Goal: Check status: Check status

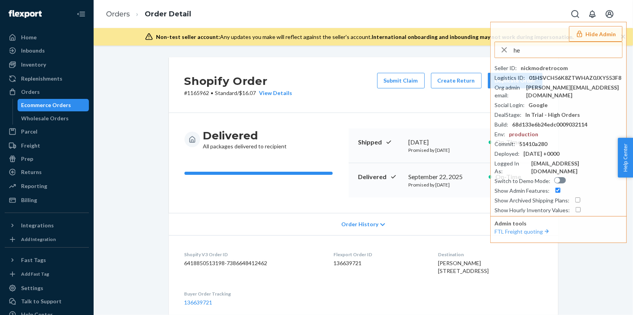
scroll to position [439, 0]
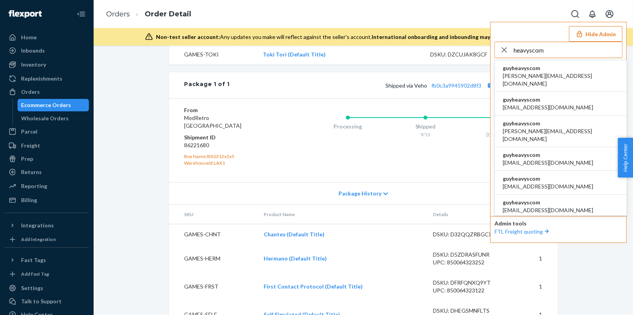
type input "heavyscom"
click at [562, 74] on li "guyheavyscom [PERSON_NAME][EMAIL_ADDRESS][DOMAIN_NAME]" at bounding box center [561, 76] width 132 height 32
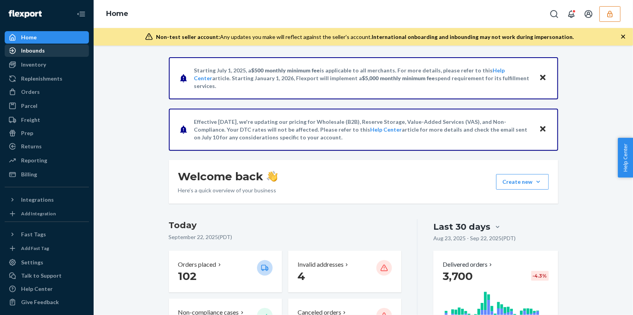
click at [57, 53] on div "Inbounds" at bounding box center [46, 50] width 83 height 11
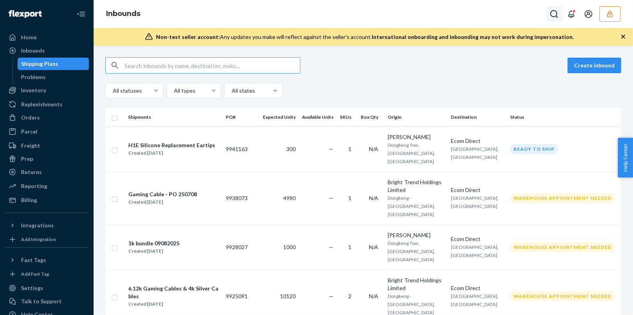
click at [552, 15] on icon "Open Search Box" at bounding box center [553, 13] width 9 height 9
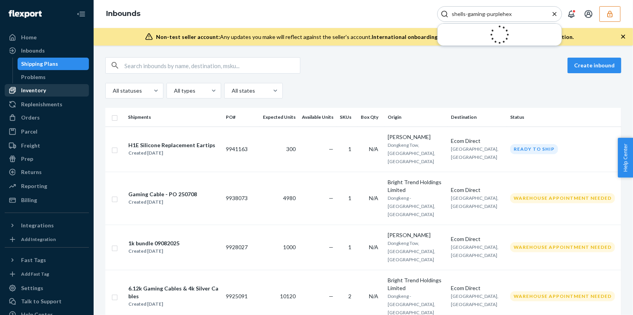
type input "shells-gaming-purplehex"
click at [37, 92] on div "Inventory" at bounding box center [33, 91] width 25 height 8
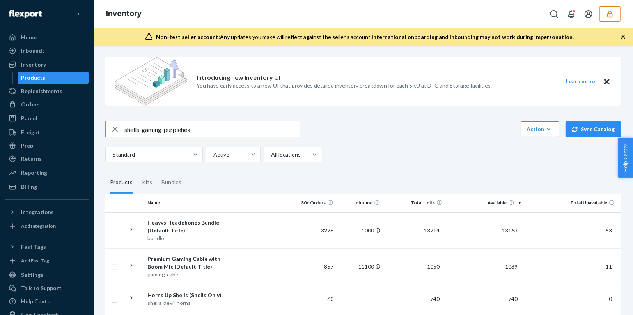
type input "shells-gaming-purplehex"
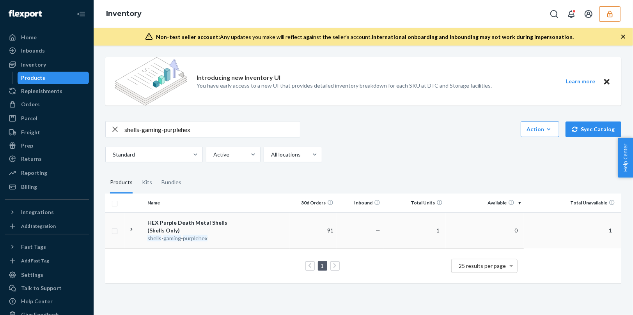
click at [210, 246] on td "HEX Purple Death Metal Shells (Shells Only) shells - gaming - purplehex" at bounding box center [188, 230] width 88 height 36
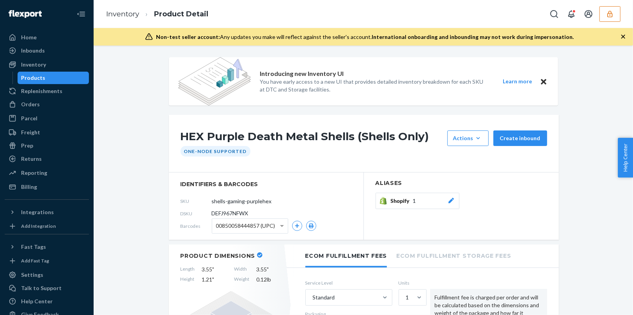
scroll to position [30, 0]
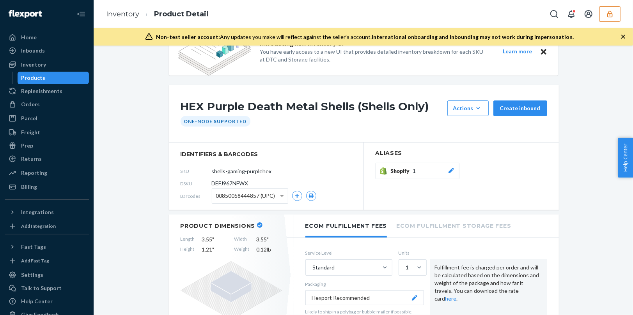
click at [233, 184] on span "DEFJ967NFWX" at bounding box center [230, 184] width 37 height 8
copy span "DEFJ967NFWX"
click at [610, 18] on button "button" at bounding box center [609, 14] width 21 height 16
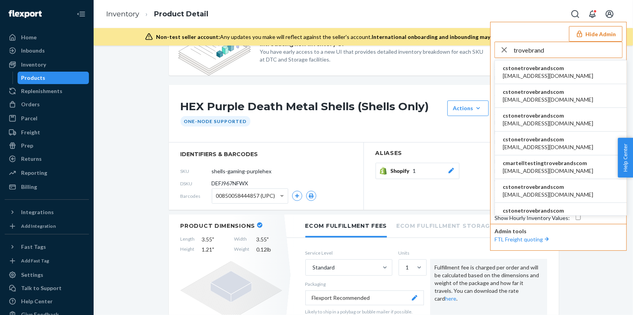
type input "trovebrand"
click at [552, 68] on span "cstonetrovebrandscom" at bounding box center [547, 68] width 90 height 8
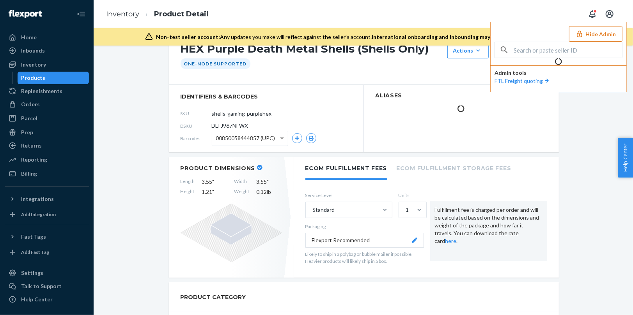
scroll to position [0, 0]
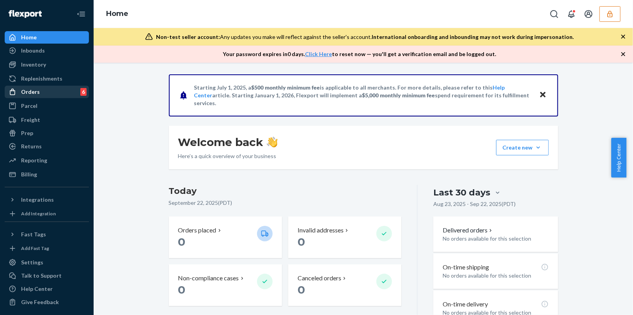
click at [32, 87] on div "Orders 6" at bounding box center [46, 92] width 83 height 11
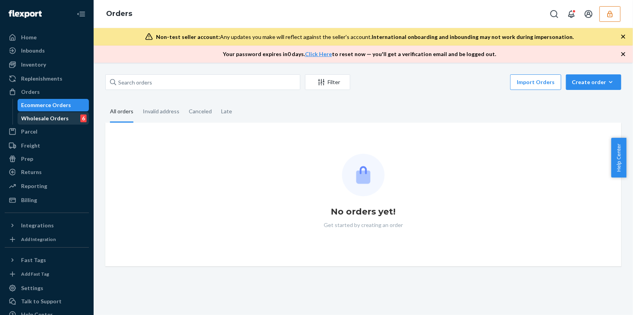
click at [40, 119] on div "Wholesale Orders" at bounding box center [45, 119] width 48 height 8
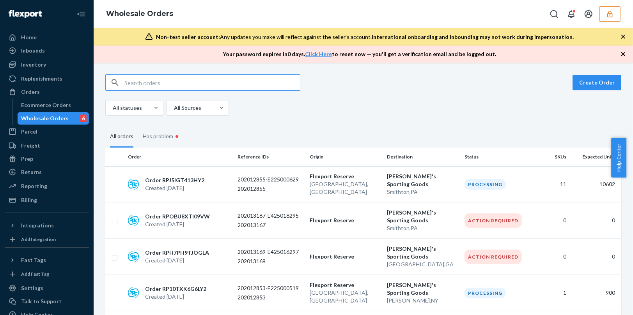
click at [157, 82] on input "text" at bounding box center [211, 83] width 175 height 16
type input "RP1JN6JRVFYI1"
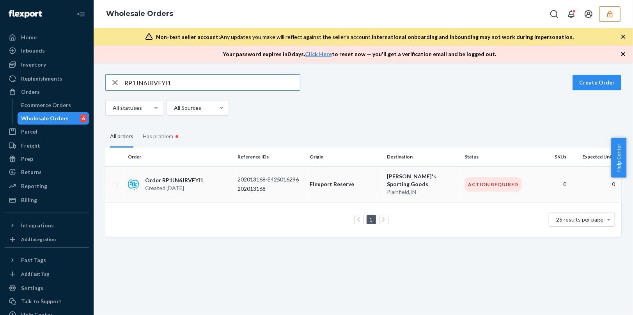
click at [228, 177] on div "Order RP1JN6JRVFYI1 Created Sep 15, 2025" at bounding box center [180, 185] width 110 height 16
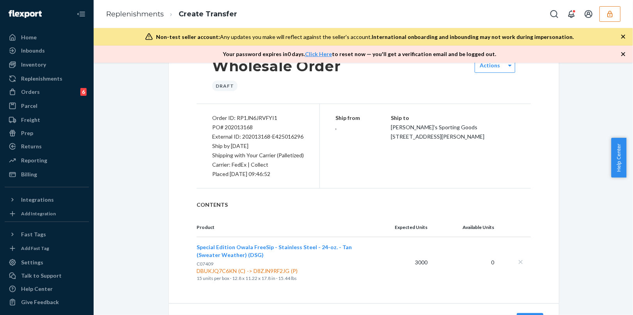
scroll to position [75, 0]
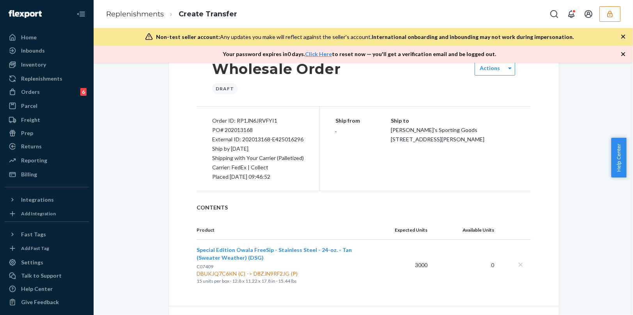
click at [200, 265] on span "C07409" at bounding box center [204, 267] width 17 height 6
copy span "C07409"
click at [42, 89] on div "Orders 6" at bounding box center [46, 92] width 83 height 11
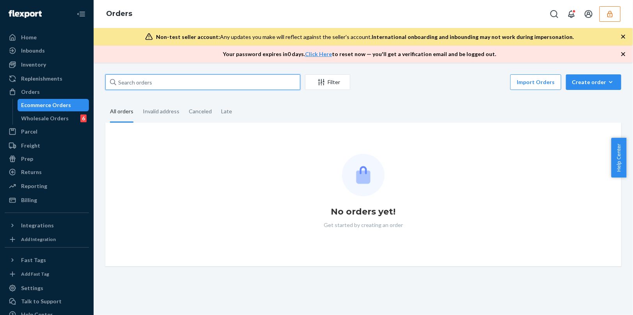
click at [178, 82] on input "text" at bounding box center [202, 82] width 195 height 16
paste input "202013157"
type input "202013157"
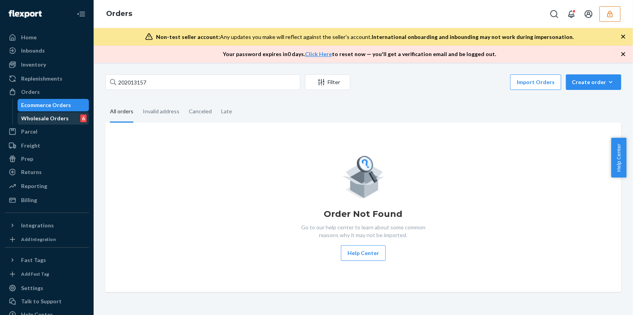
click at [40, 121] on div "Wholesale Orders" at bounding box center [45, 119] width 48 height 8
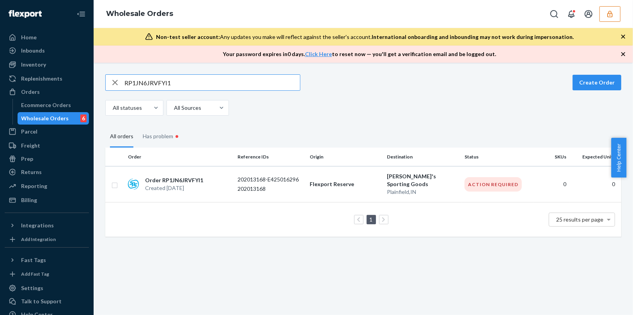
click at [191, 85] on input "RP1JN6JRVFYI1" at bounding box center [211, 83] width 175 height 16
drag, startPoint x: 246, startPoint y: 86, endPoint x: 75, endPoint y: 71, distance: 171.3
click at [75, 71] on div "Home Inbounds Shipping Plans Problems Inventory Products Replenishments Orders …" at bounding box center [316, 157] width 633 height 315
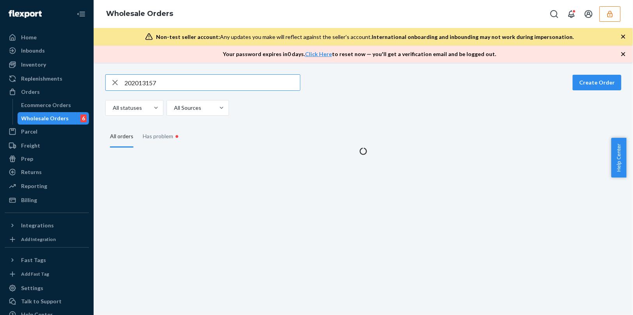
type input "202013157"
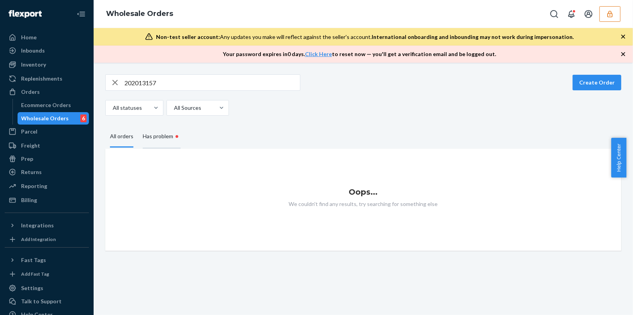
click at [164, 132] on div "Has problem •" at bounding box center [162, 137] width 38 height 24
click at [138, 125] on input "Has problem •" at bounding box center [138, 125] width 0 height 0
click at [117, 85] on icon "button" at bounding box center [114, 83] width 9 height 16
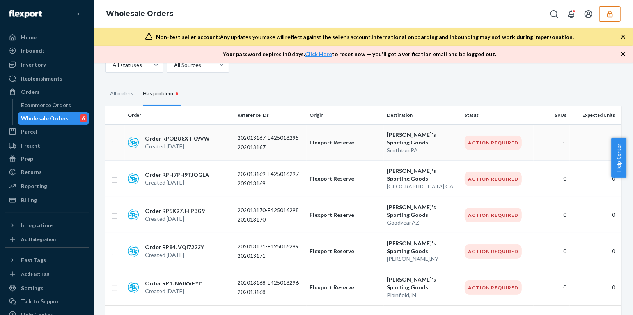
scroll to position [39, 0]
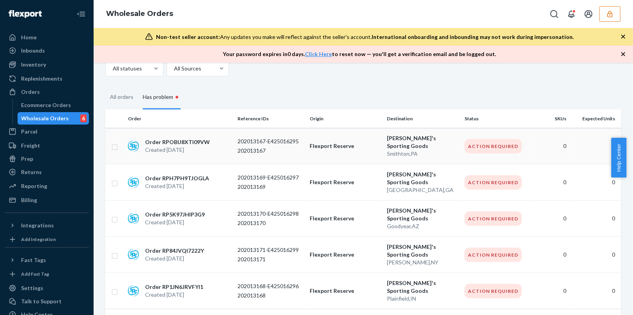
click at [387, 150] on p "Smithton , PA" at bounding box center [422, 154] width 71 height 8
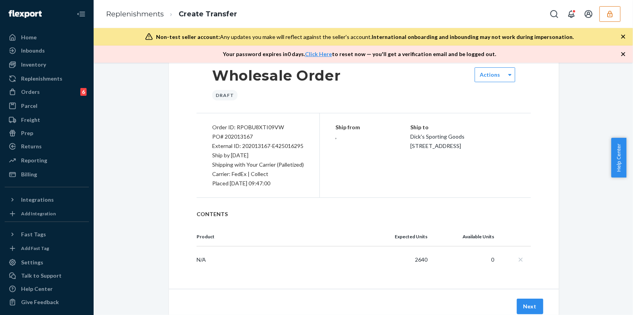
scroll to position [66, 0]
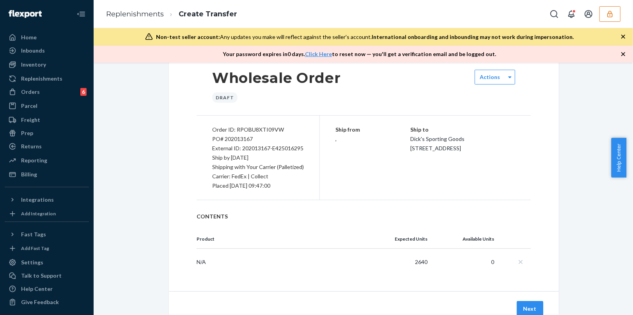
click at [198, 261] on div "N/A" at bounding box center [278, 262] width 164 height 8
click at [298, 247] on th "Product" at bounding box center [279, 239] width 167 height 19
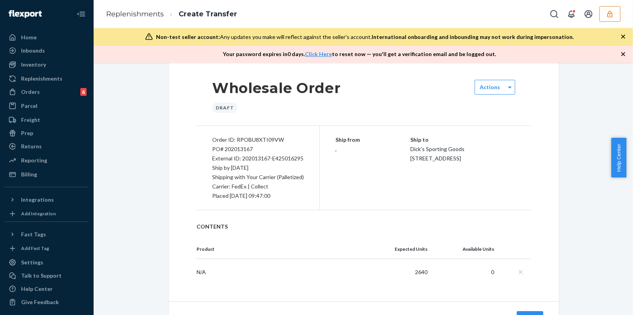
scroll to position [47, 0]
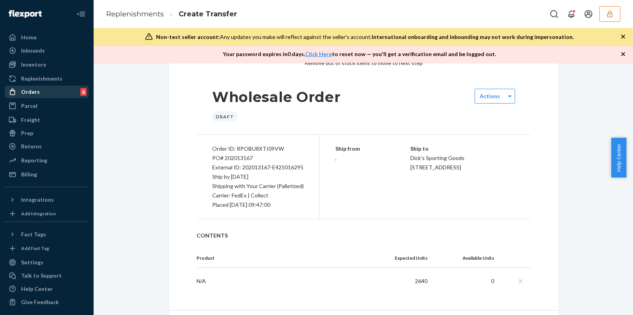
click at [39, 94] on div "Orders 6" at bounding box center [46, 92] width 83 height 11
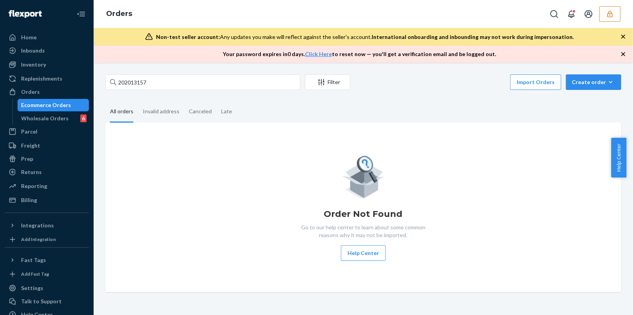
click at [39, 108] on div "Ecommerce Orders" at bounding box center [46, 105] width 50 height 8
click at [39, 117] on div "Wholesale Orders" at bounding box center [45, 119] width 48 height 8
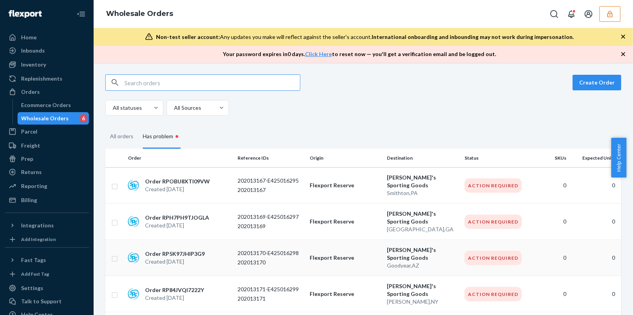
scroll to position [43, 0]
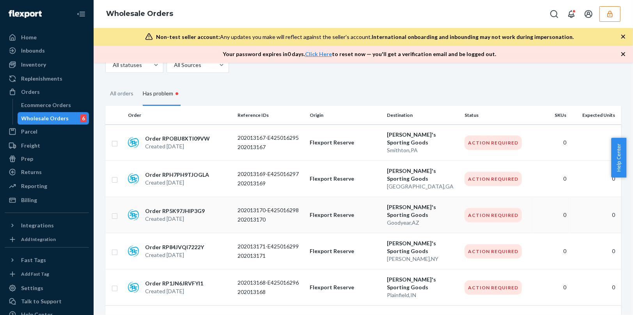
click at [194, 215] on p "Created Sep 15, 2025" at bounding box center [175, 219] width 60 height 8
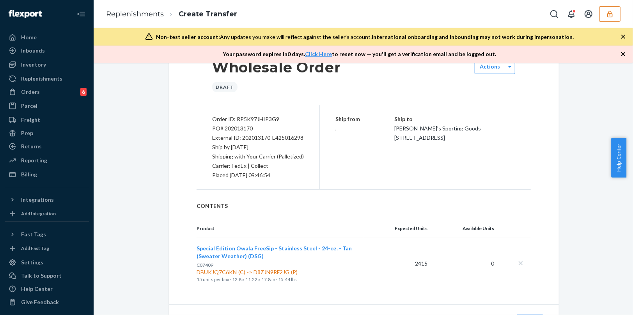
scroll to position [106, 0]
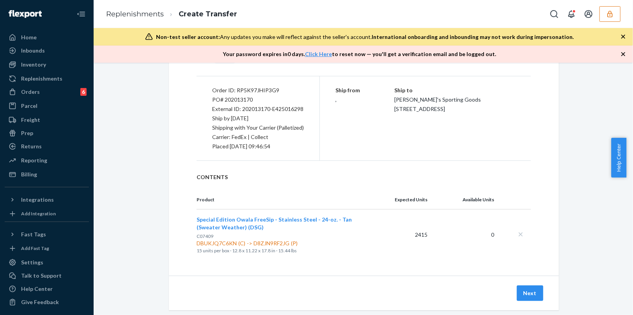
click at [202, 235] on span "C07409" at bounding box center [204, 236] width 17 height 6
copy span "C07409"
click at [205, 233] on span "C07409" at bounding box center [204, 236] width 17 height 6
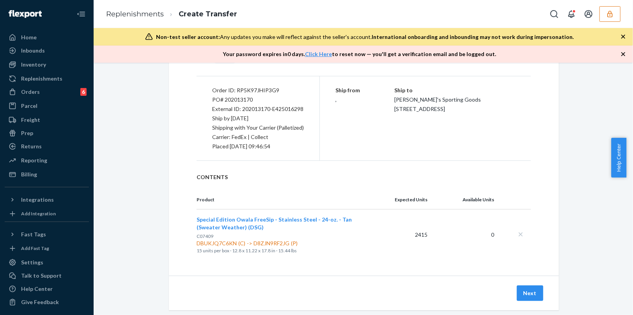
click at [42, 98] on div "Orders 6 Ecommerce Orders Wholesale Orders 6" at bounding box center [47, 92] width 84 height 13
click at [46, 70] on div "Inventory" at bounding box center [46, 64] width 83 height 11
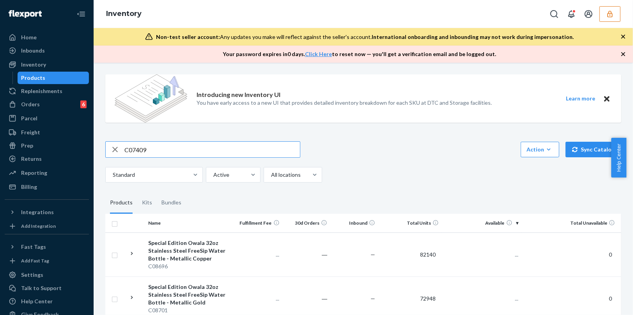
type input "C07409"
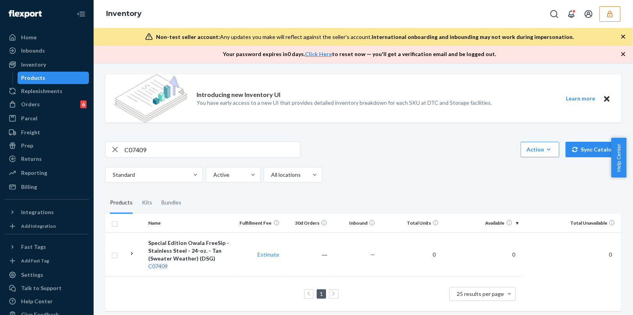
scroll to position [9, 0]
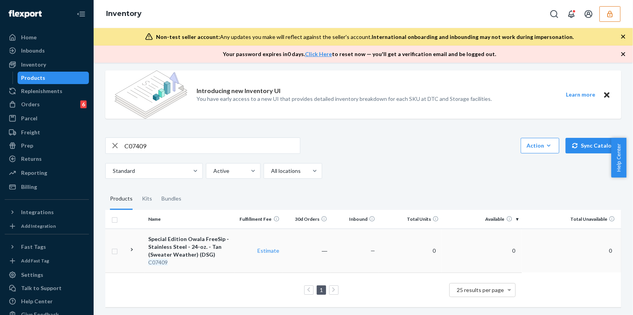
click at [193, 251] on div "Special Edition Owala FreeSip - Stainless Steel - 24-oz. - Tan (Sweater Weather…" at bounding box center [189, 246] width 83 height 23
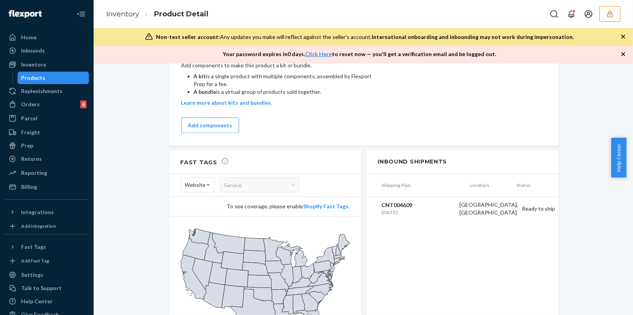
scroll to position [534, 0]
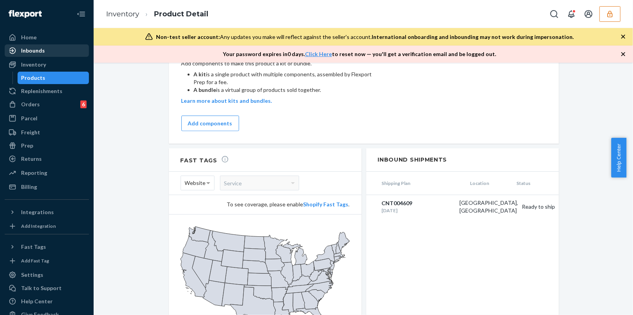
click at [39, 51] on div "Inbounds" at bounding box center [33, 51] width 24 height 8
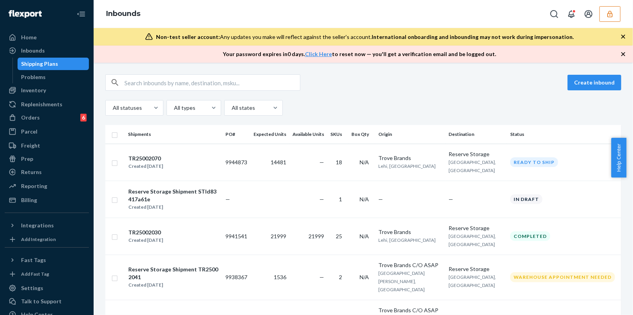
scroll to position [766, 0]
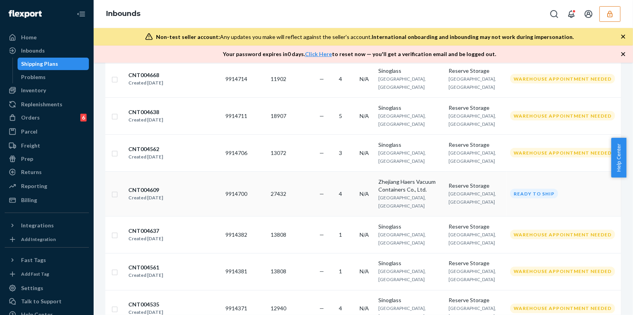
click at [207, 195] on div "CNT004609 Created Aug 26, 2025" at bounding box center [173, 194] width 91 height 16
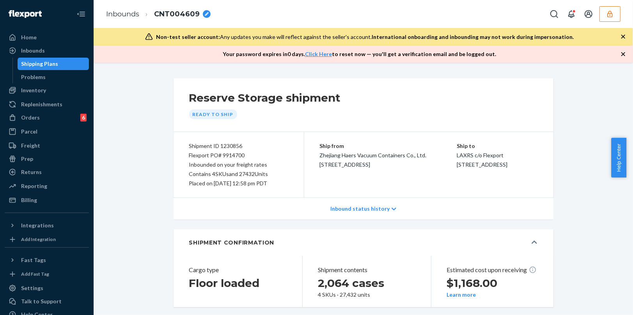
click at [233, 156] on div "Flexport PO# 9914700" at bounding box center [238, 155] width 99 height 9
copy div "9914700"
